Goal: Information Seeking & Learning: Learn about a topic

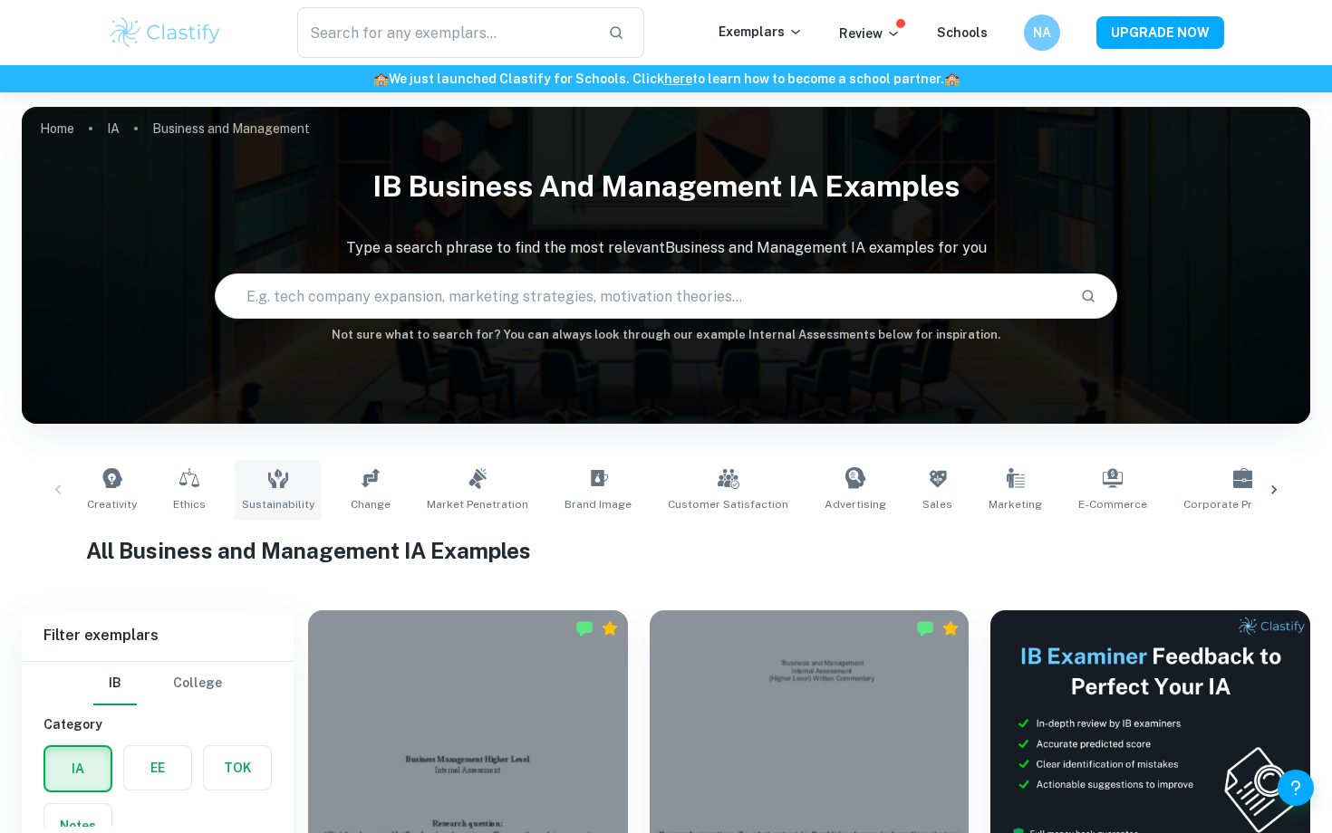
click at [297, 482] on link "Sustainability" at bounding box center [278, 490] width 87 height 60
type input "Sustainability"
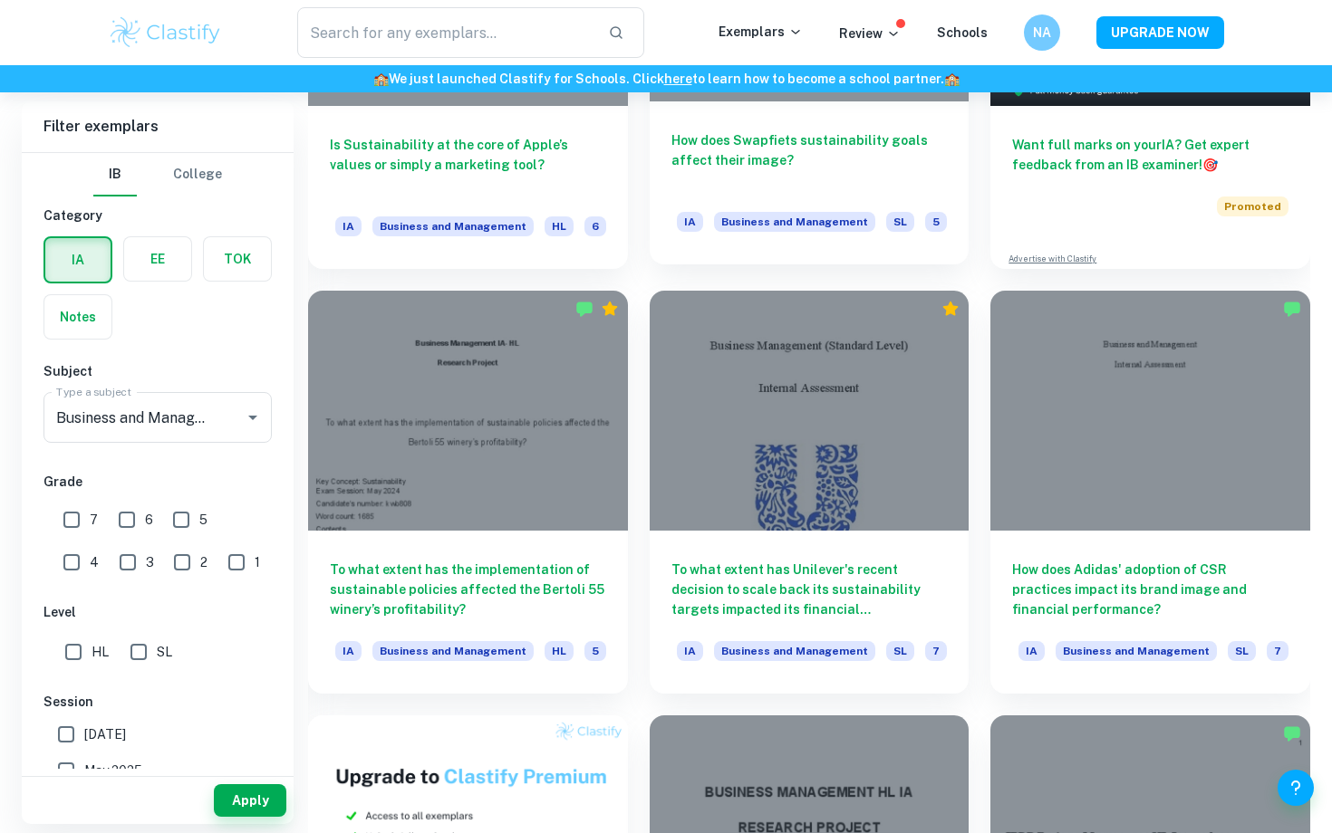
scroll to position [745, 0]
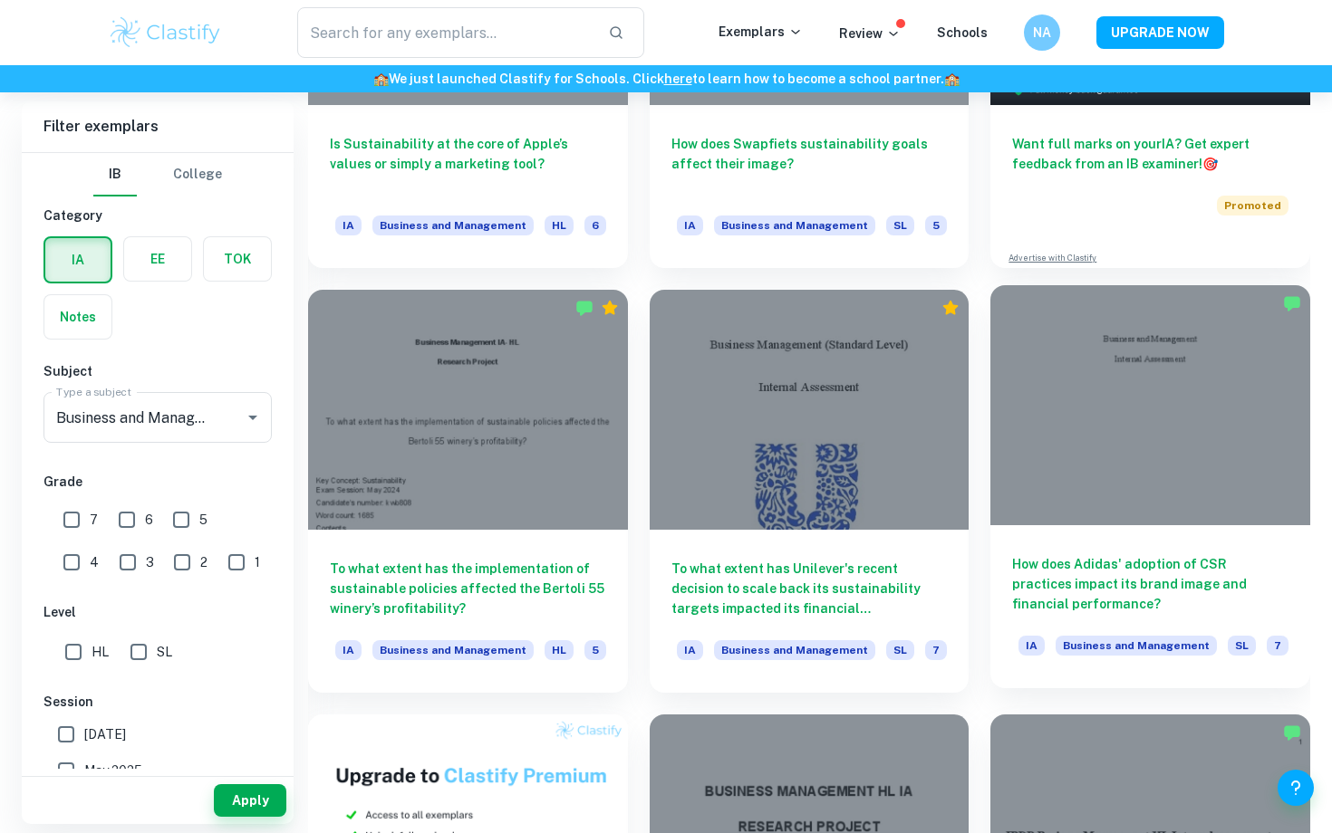
click at [1034, 577] on h6 "How does Adidas' adoption of CSR practices impact its brand image and financial…" at bounding box center [1150, 584] width 276 height 60
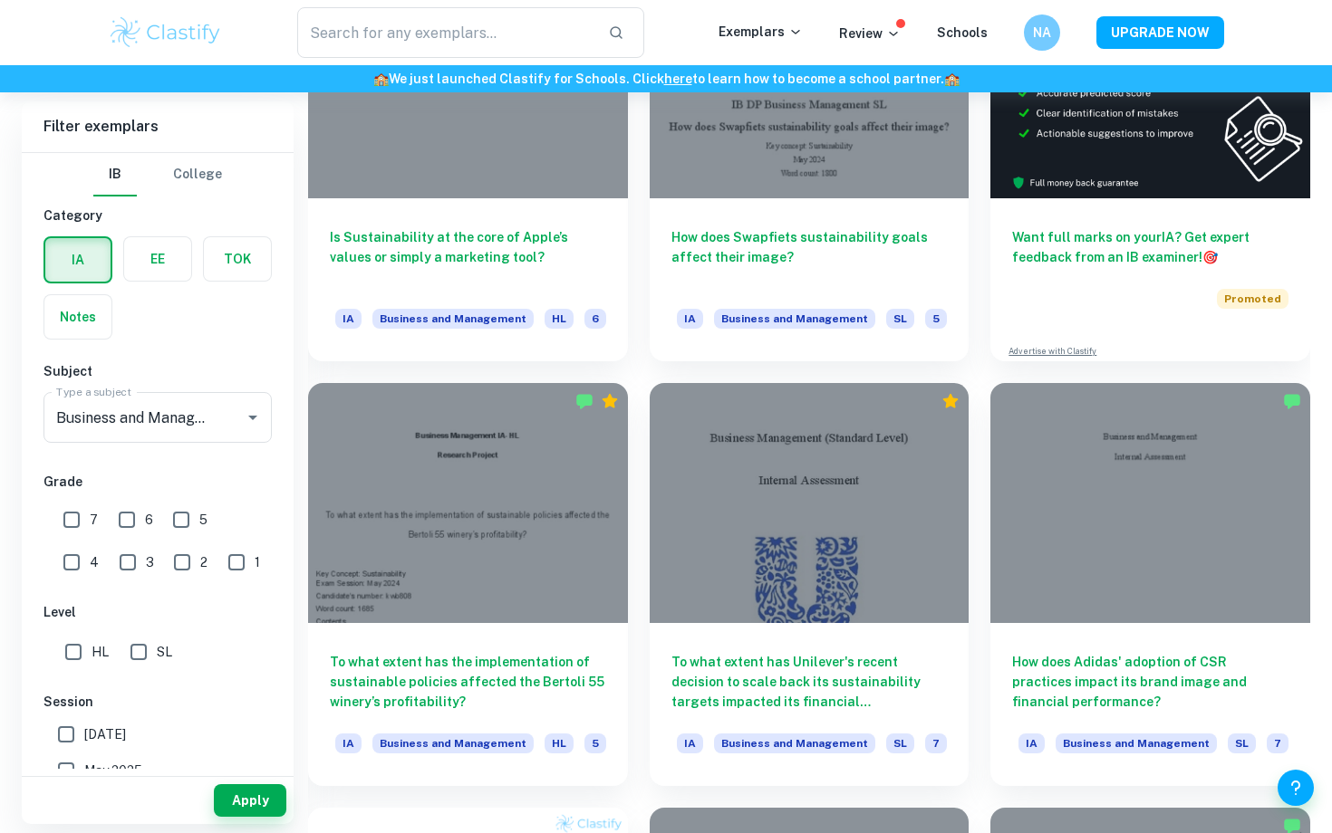
scroll to position [666, 0]
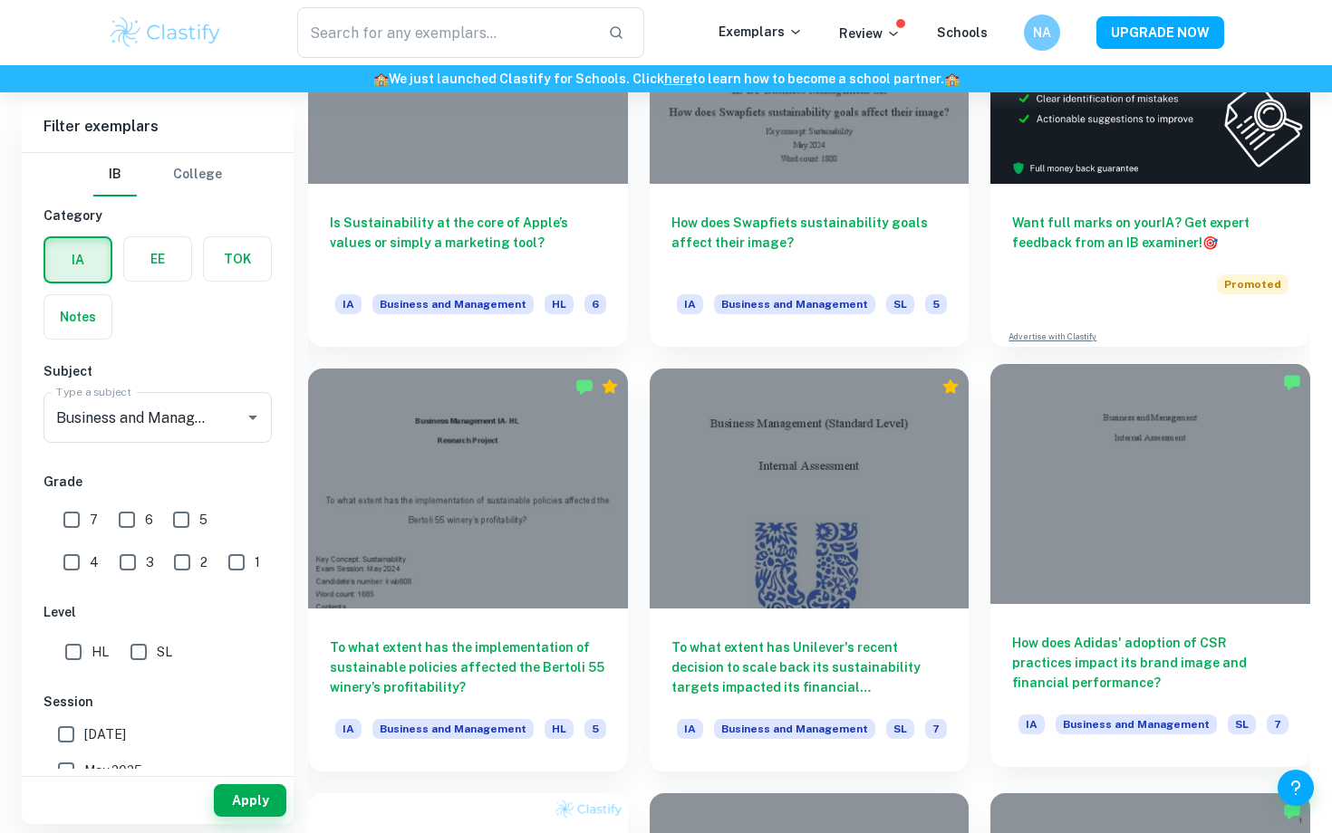
click at [1128, 636] on h6 "How does Adidas' adoption of CSR practices impact its brand image and financial…" at bounding box center [1150, 663] width 276 height 60
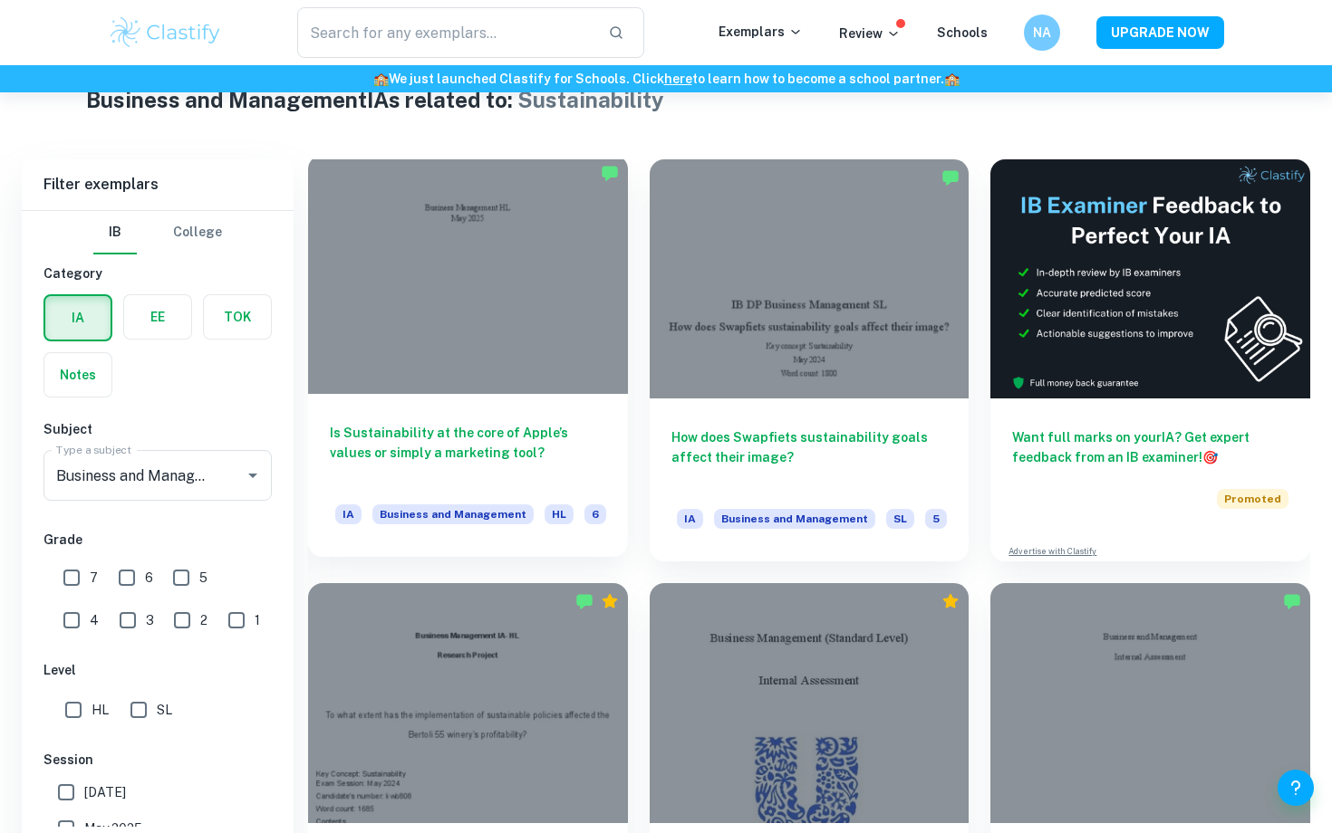
scroll to position [382, 0]
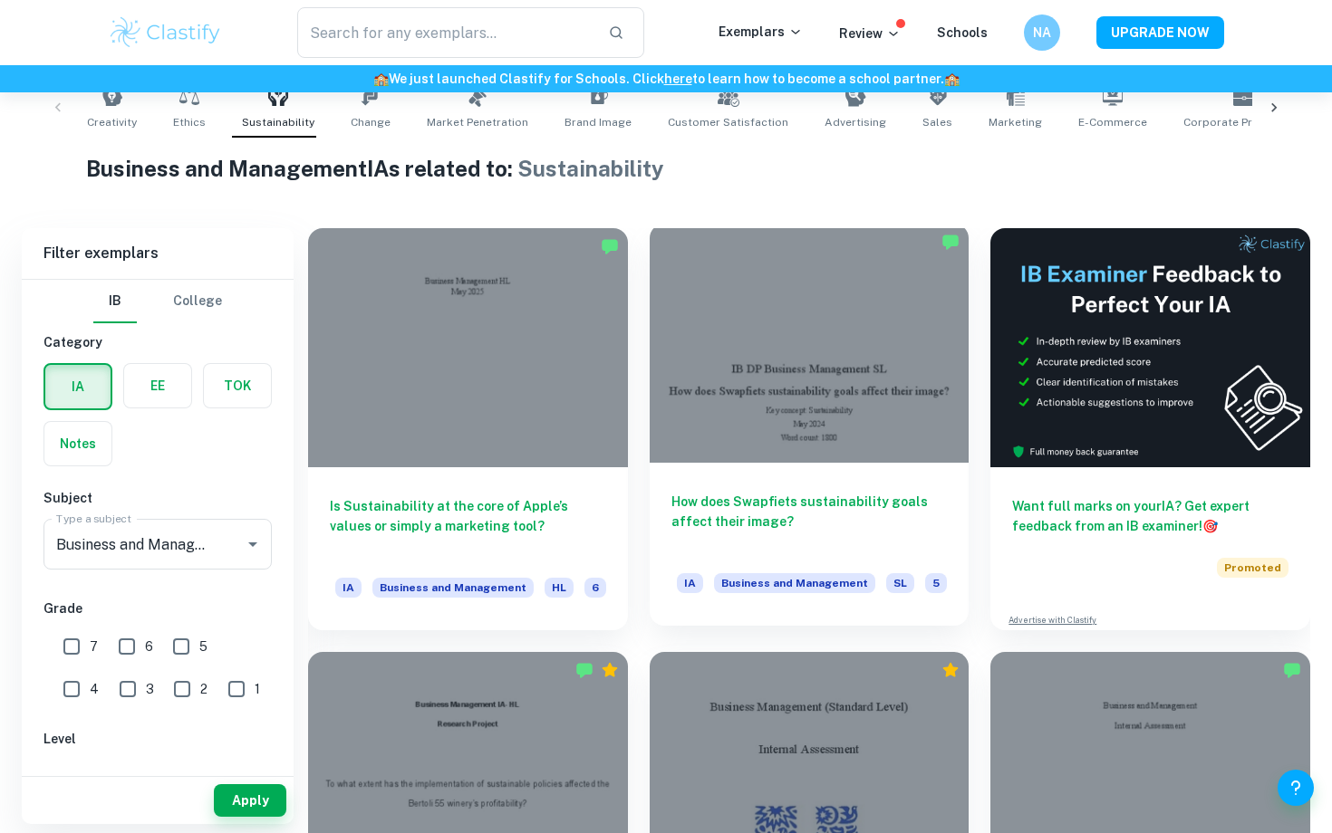
click at [721, 508] on h6 "How does Swapfiets sustainability goals affect their image?" at bounding box center [809, 522] width 276 height 60
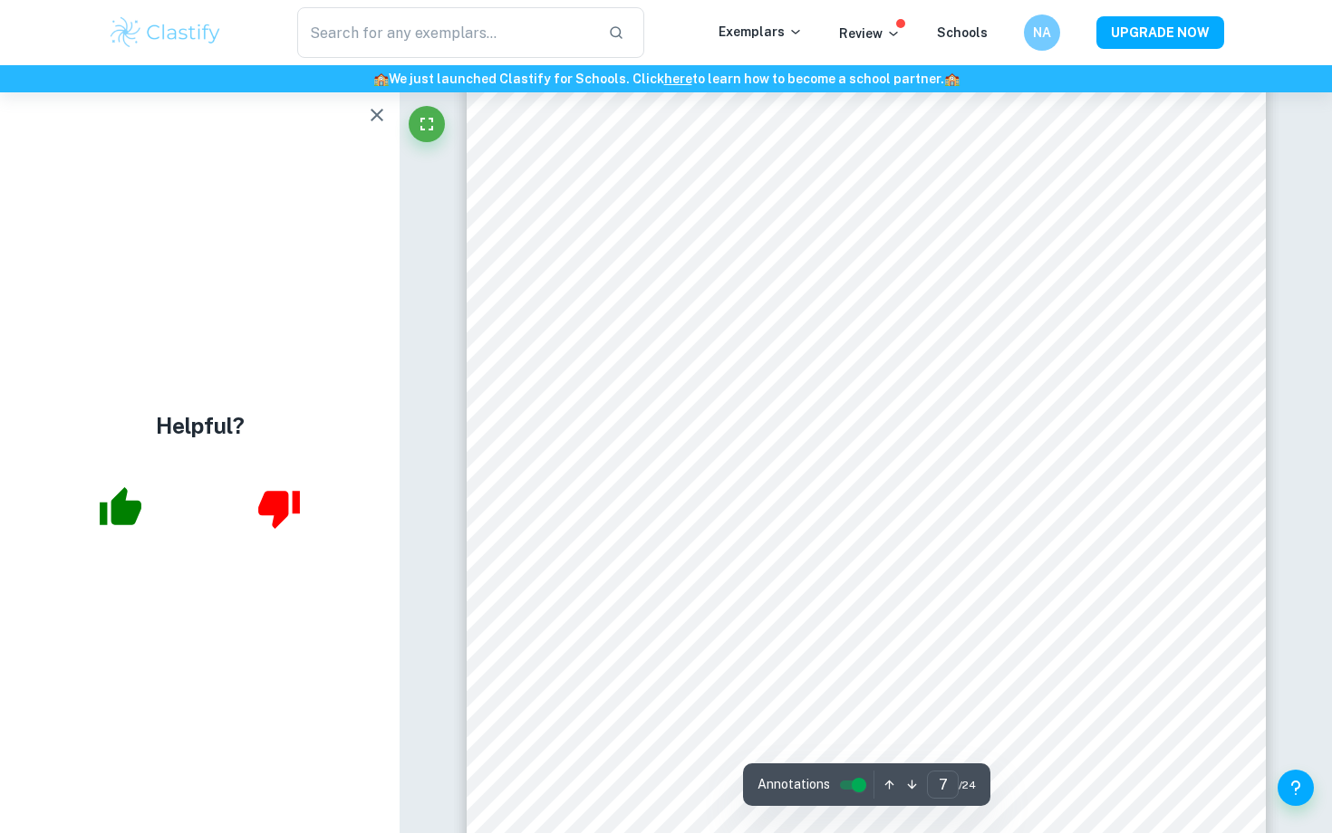
scroll to position [6599, 0]
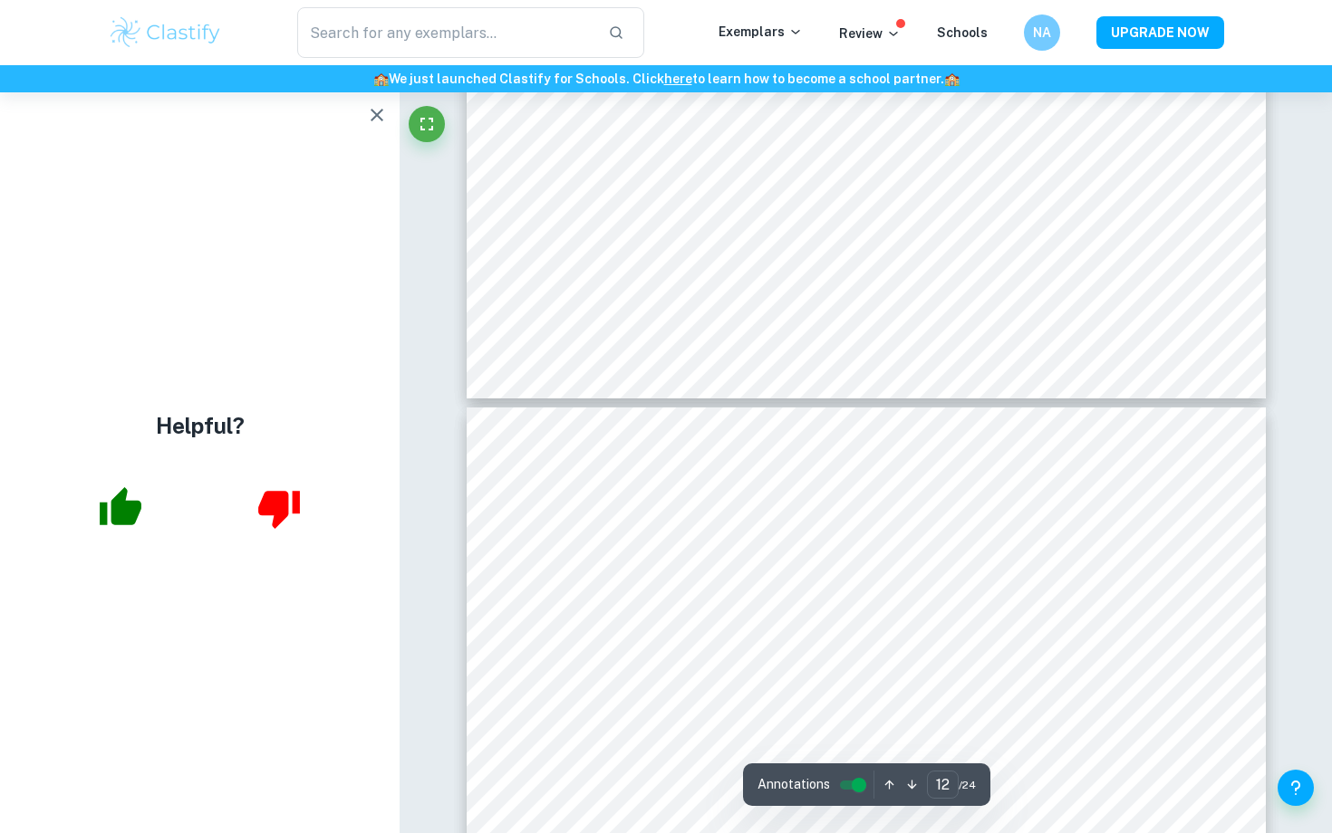
type input "11"
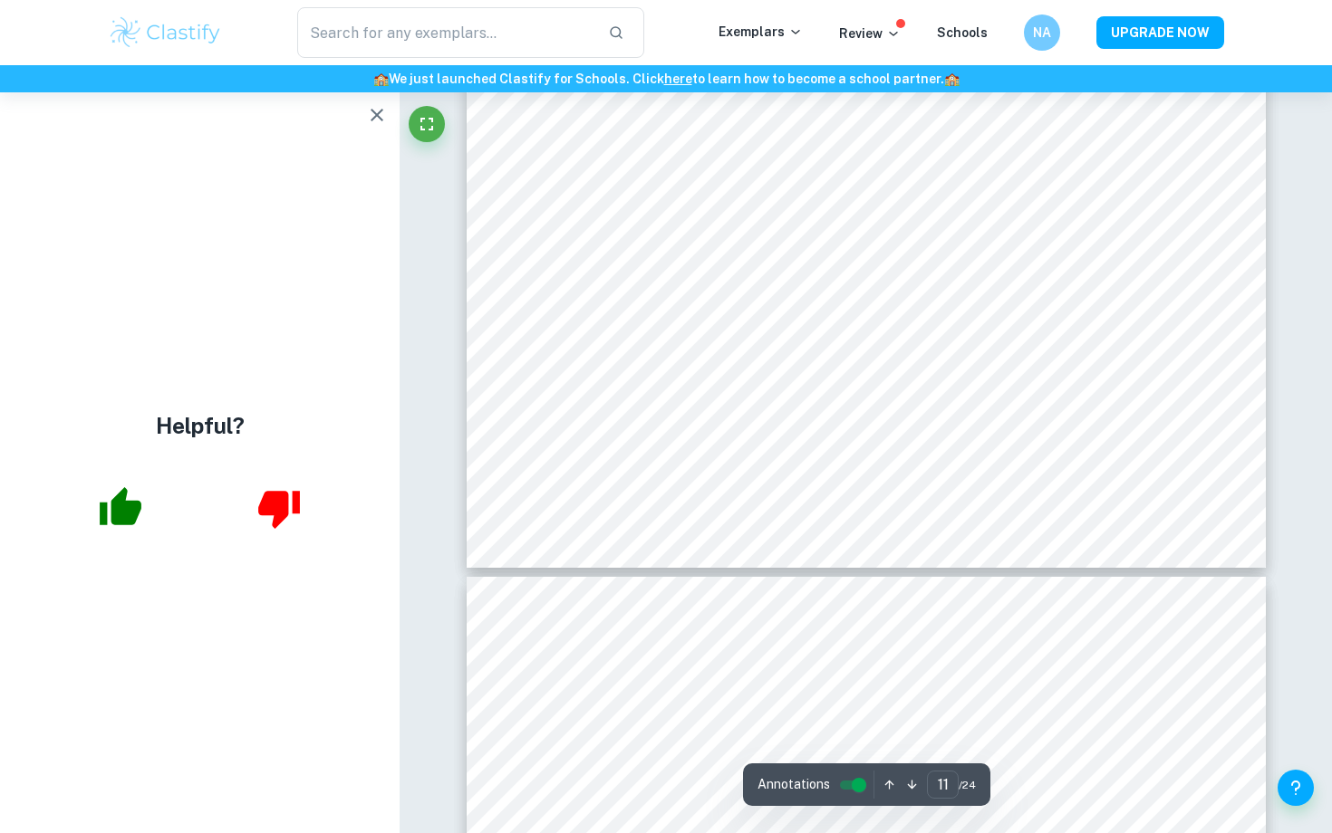
scroll to position [10514, 0]
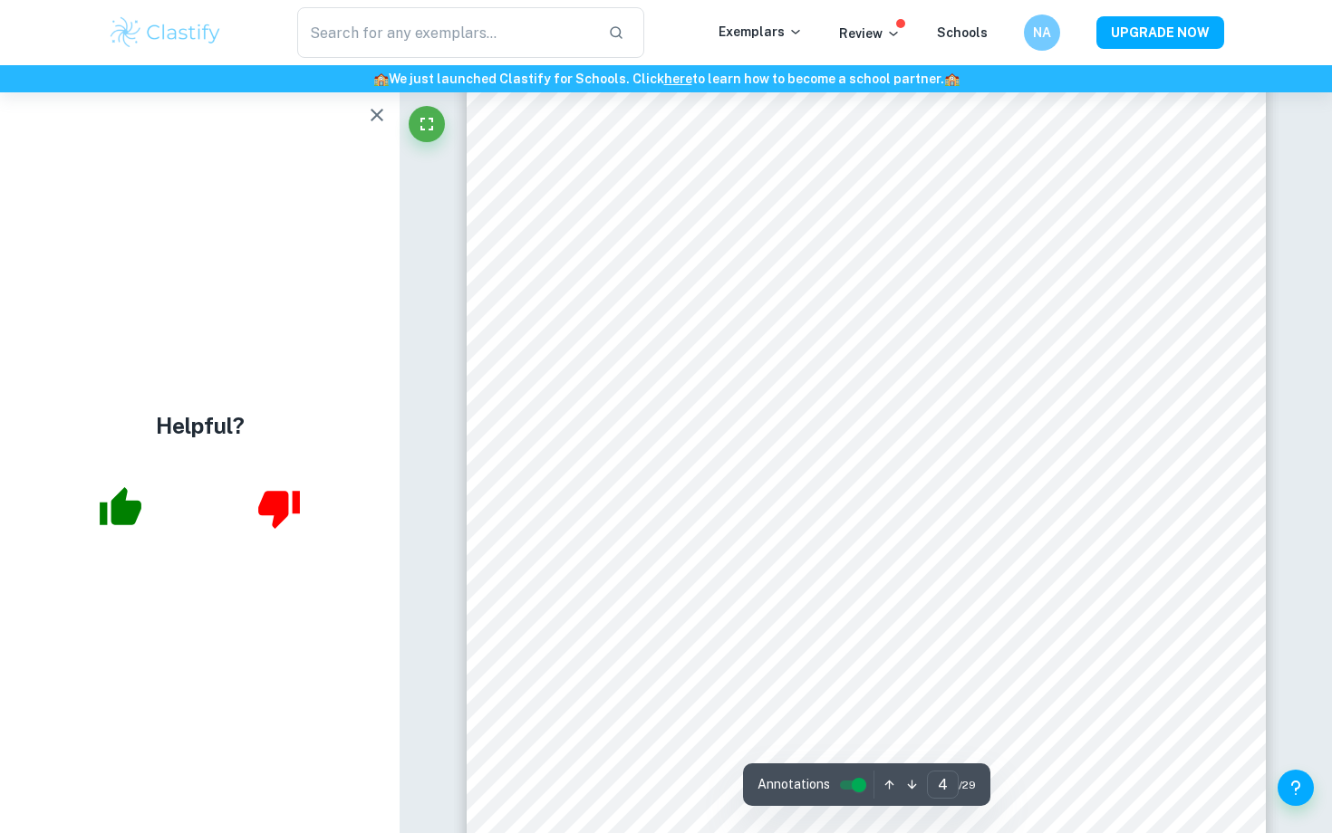
scroll to position [3942, 0]
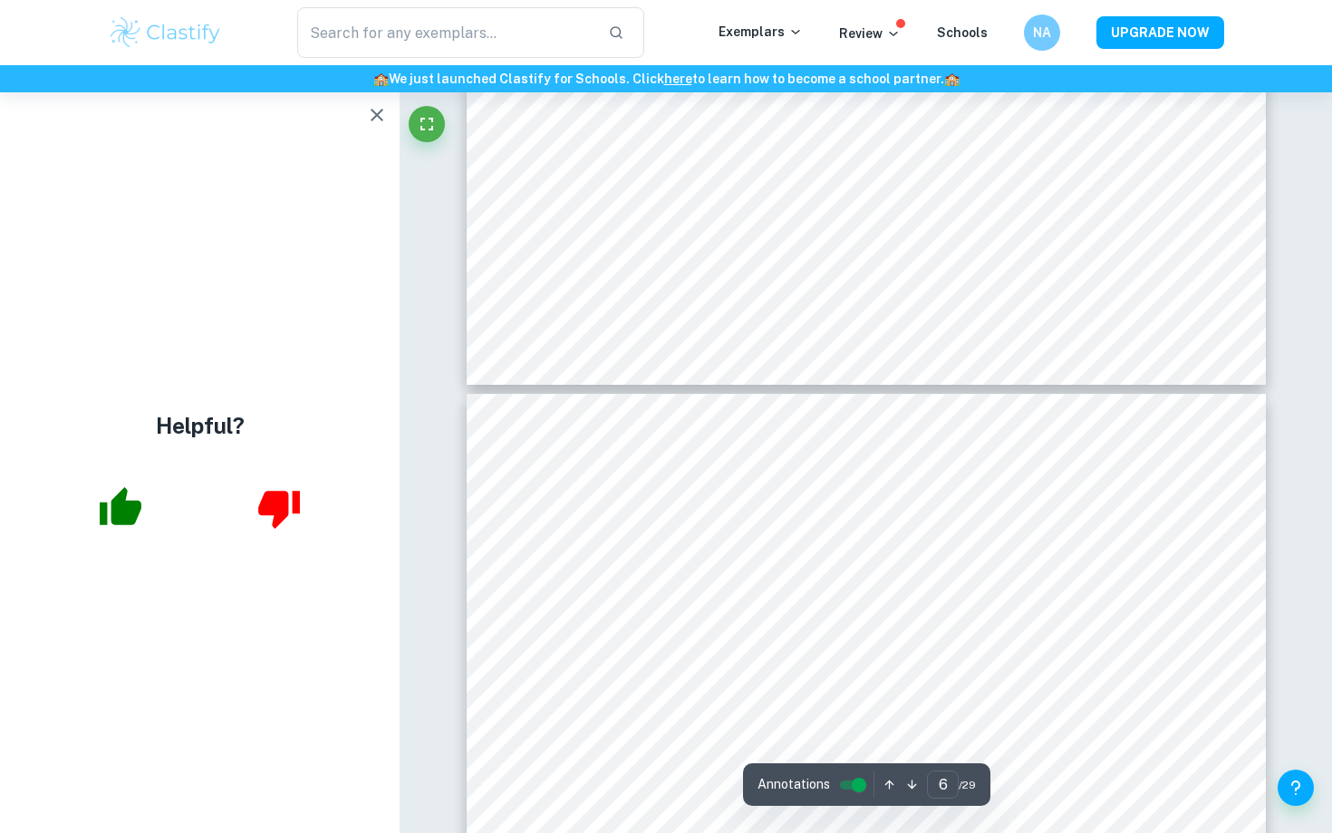
type input "7"
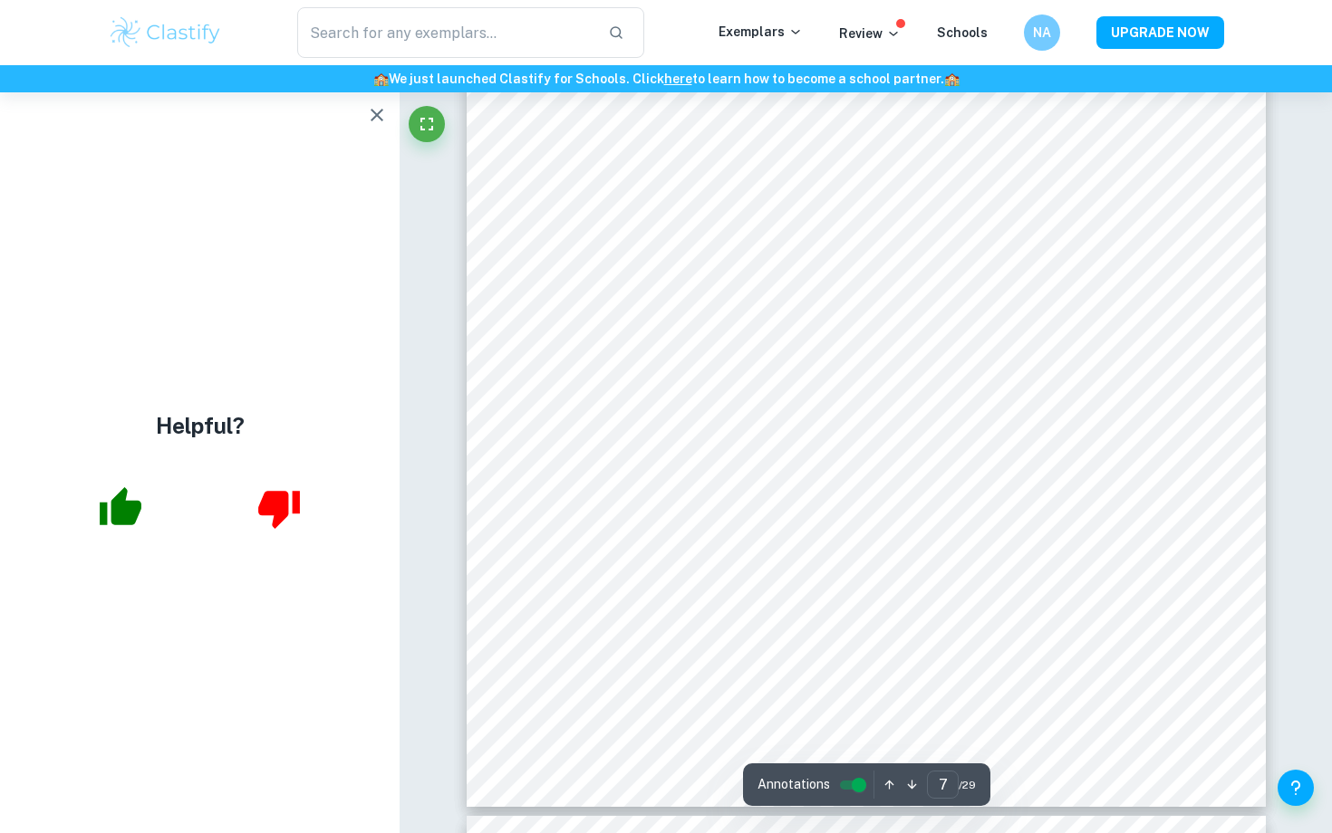
scroll to position [7430, 0]
